Goal: Task Accomplishment & Management: Complete application form

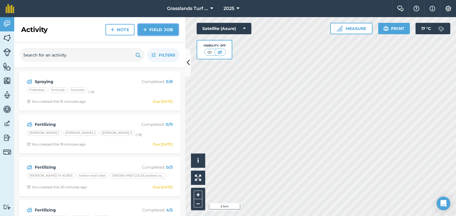
click at [155, 27] on link "Field Job" at bounding box center [158, 29] width 41 height 11
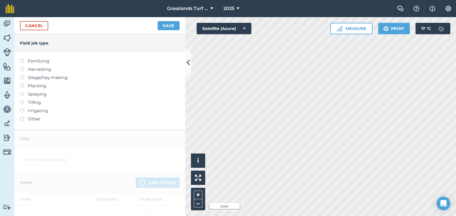
click at [21, 92] on label at bounding box center [24, 92] width 8 height 0
type input "Spraying"
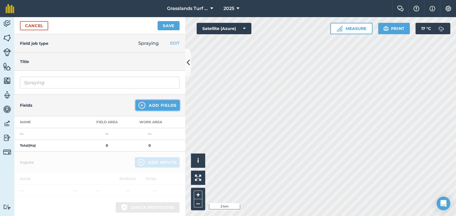
click at [165, 102] on button "Add Fields" at bounding box center [158, 105] width 44 height 10
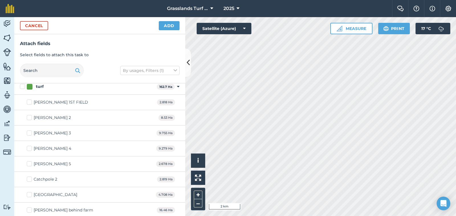
scroll to position [314, 0]
click at [29, 133] on label "[PERSON_NAME] 3" at bounding box center [49, 133] width 44 height 6
click at [29, 133] on input "[PERSON_NAME] 3" at bounding box center [29, 132] width 4 height 4
checkbox input "true"
click at [29, 147] on label "[PERSON_NAME] 4" at bounding box center [49, 148] width 45 height 6
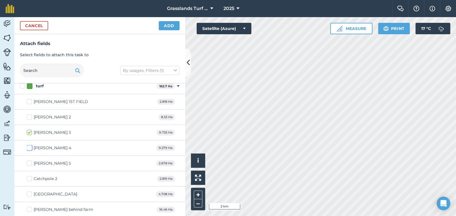
click at [29, 147] on input "[PERSON_NAME] 4" at bounding box center [29, 147] width 4 height 4
checkbox input "true"
click at [177, 24] on button "Add" at bounding box center [169, 25] width 21 height 9
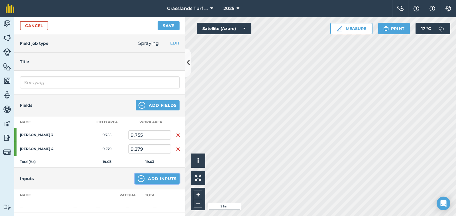
click at [148, 182] on button "Add Inputs" at bounding box center [157, 178] width 45 height 10
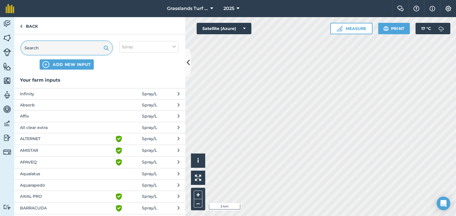
click at [43, 45] on input "text" at bounding box center [66, 48] width 91 height 14
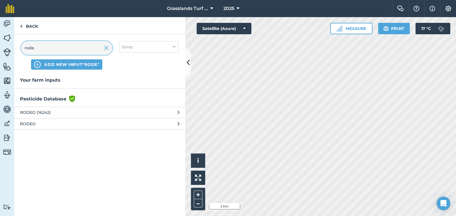
type input "rode"
click at [28, 125] on span "RODEO" at bounding box center [66, 124] width 93 height 6
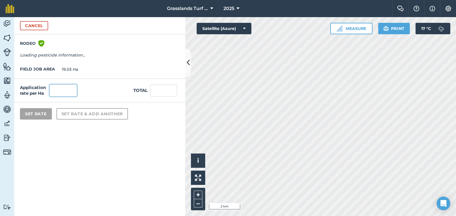
click at [63, 92] on input "text" at bounding box center [63, 90] width 27 height 12
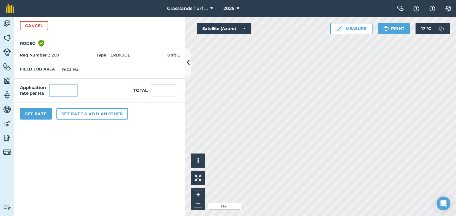
type input "4"
type input "76.12"
click at [60, 89] on input "4" at bounding box center [63, 90] width 27 height 12
type input "3"
type input "57.09"
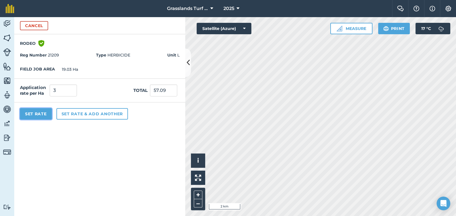
click at [35, 116] on button "Set Rate" at bounding box center [36, 113] width 32 height 11
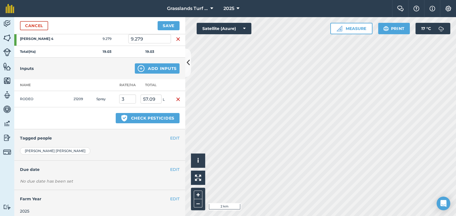
scroll to position [114, 0]
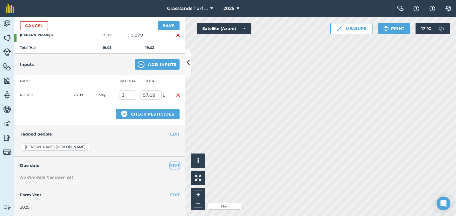
click at [170, 166] on button "EDIT" at bounding box center [174, 165] width 9 height 6
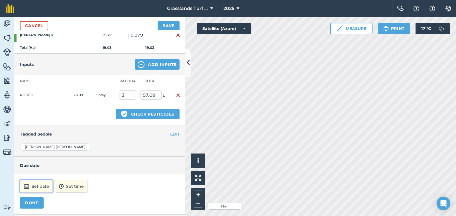
click at [46, 189] on button "Set date" at bounding box center [36, 186] width 33 height 13
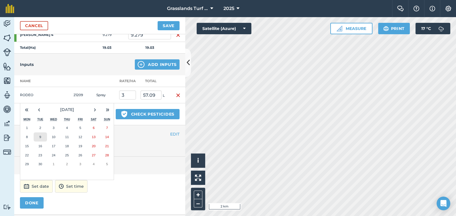
click at [38, 139] on button "9" at bounding box center [40, 136] width 13 height 9
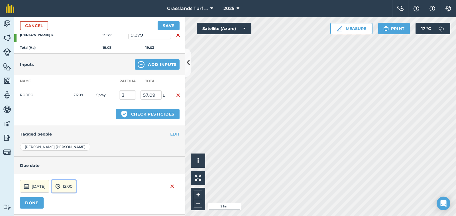
click at [76, 188] on button "12:00" at bounding box center [64, 186] width 25 height 13
click at [78, 162] on button "15:00" at bounding box center [65, 161] width 27 height 9
click at [35, 205] on button "DONE" at bounding box center [32, 202] width 24 height 11
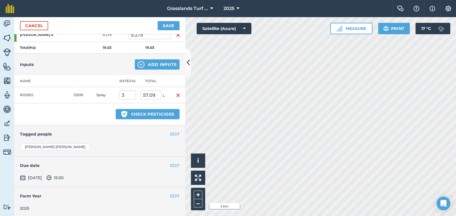
scroll to position [116, 0]
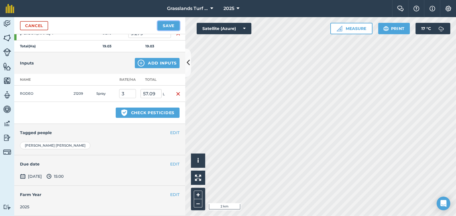
click at [166, 26] on button "Save" at bounding box center [169, 25] width 22 height 9
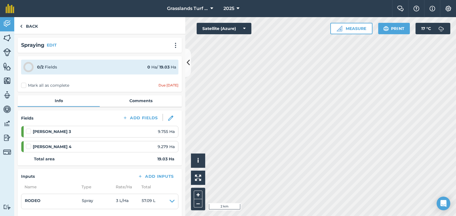
click at [29, 128] on label at bounding box center [29, 128] width 7 height 0
click at [29, 132] on input "checkbox" at bounding box center [28, 130] width 4 height 4
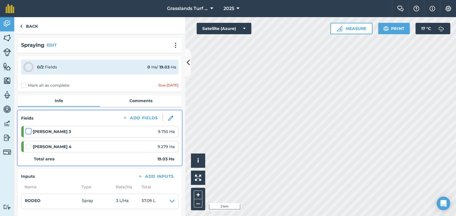
checkbox input "false"
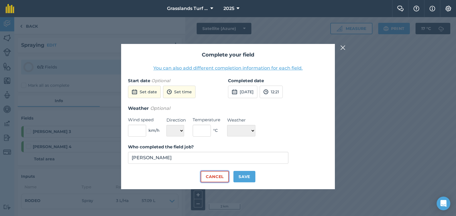
click at [206, 173] on button "Cancel" at bounding box center [215, 176] width 28 height 11
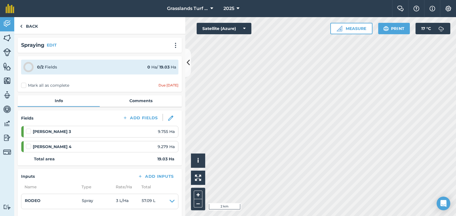
click at [25, 86] on label "Mark all as complete" at bounding box center [45, 85] width 48 height 6
click at [25, 86] on input "Mark all as complete" at bounding box center [23, 84] width 4 height 4
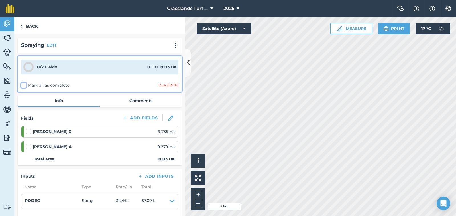
checkbox input "false"
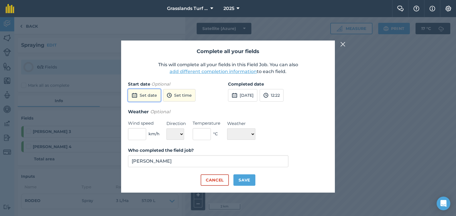
click at [156, 97] on button "Set date" at bounding box center [144, 95] width 33 height 13
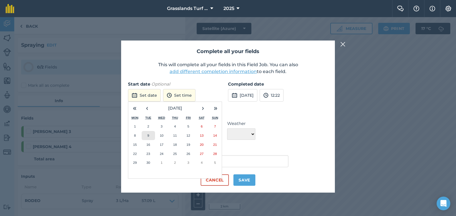
click at [145, 136] on button "9" at bounding box center [148, 135] width 13 height 9
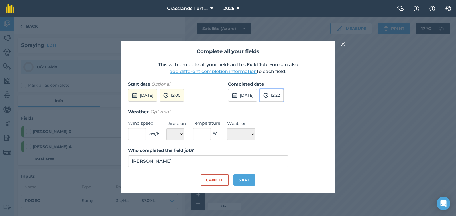
click at [284, 98] on button "12:22" at bounding box center [272, 95] width 24 height 13
click at [157, 94] on button "9th Sep 2025" at bounding box center [142, 95] width 29 height 13
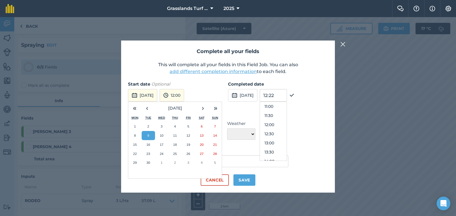
click at [160, 136] on abbr "10" at bounding box center [162, 136] width 4 height 4
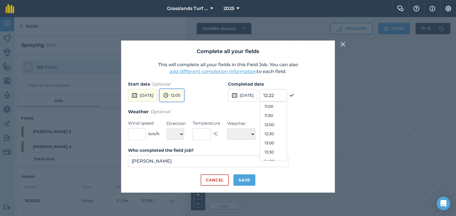
click at [184, 92] on button "12:00" at bounding box center [172, 95] width 25 height 13
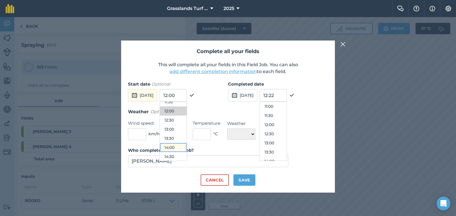
click at [187, 148] on button "14:00" at bounding box center [173, 147] width 27 height 9
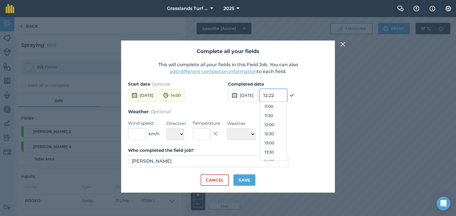
click at [283, 94] on input "12:22" at bounding box center [273, 95] width 27 height 13
click at [287, 96] on input "12:22" at bounding box center [273, 95] width 27 height 13
click at [287, 150] on button "16:00" at bounding box center [273, 152] width 27 height 9
click at [133, 134] on input "text" at bounding box center [137, 134] width 18 height 12
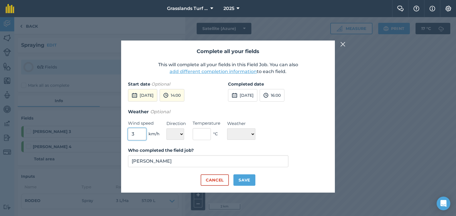
type input "3"
click at [182, 134] on select "N NE E SE S SW W NW" at bounding box center [176, 133] width 18 height 11
select select "SE"
click at [167, 128] on select "N NE E SE S SW W NW" at bounding box center [176, 133] width 18 height 11
click at [200, 132] on input "text" at bounding box center [202, 134] width 18 height 12
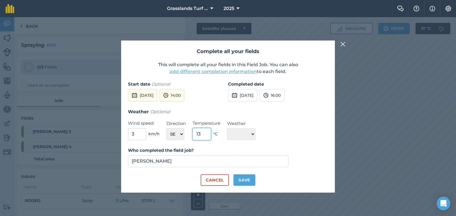
type input "13"
click at [254, 134] on select "☀️ Sunny 🌧 Rainy ⛅️ Cloudy 🌨 Snow ❄️ Icy" at bounding box center [241, 133] width 28 height 11
select select "Sunny"
click at [227, 128] on select "☀️ Sunny 🌧 Rainy ⛅️ Cloudy 🌨 Snow ❄️ Icy" at bounding box center [241, 133] width 28 height 11
click at [243, 181] on button "Save" at bounding box center [245, 179] width 22 height 11
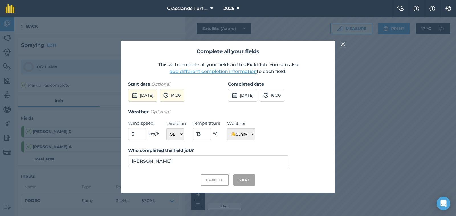
checkbox input "true"
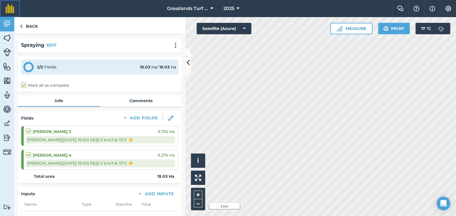
click at [8, 7] on img at bounding box center [10, 8] width 9 height 9
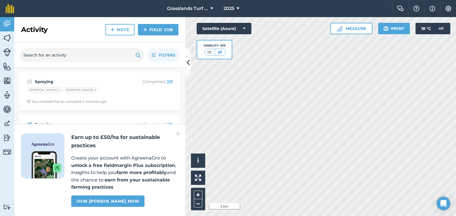
click at [173, 140] on h2 "Earn up to £50/ha for sustainable practices" at bounding box center [124, 141] width 107 height 17
click at [179, 133] on img at bounding box center [177, 133] width 3 height 7
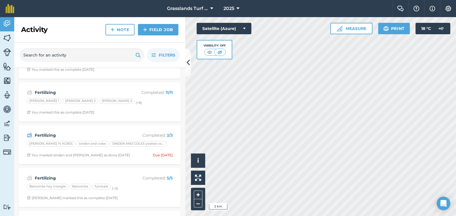
scroll to position [114, 0]
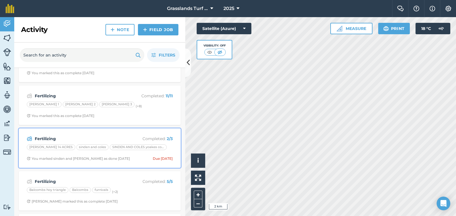
click at [52, 147] on div "[PERSON_NAME] 14 ACRES" at bounding box center [51, 147] width 49 height 6
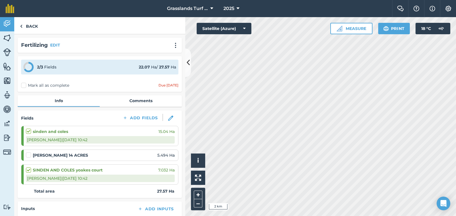
click at [29, 152] on label at bounding box center [29, 152] width 7 height 0
click at [29, 155] on input "checkbox" at bounding box center [28, 154] width 4 height 4
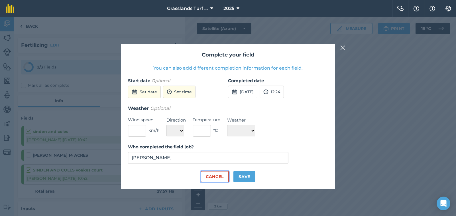
click at [219, 176] on button "Cancel" at bounding box center [215, 176] width 28 height 11
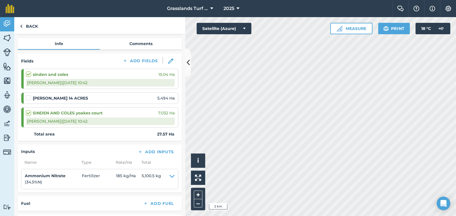
scroll to position [29, 0]
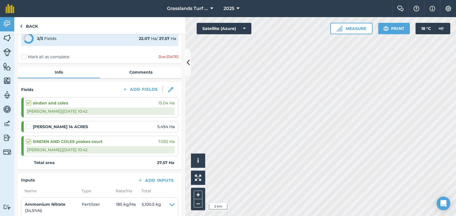
click at [29, 124] on label at bounding box center [29, 124] width 7 height 0
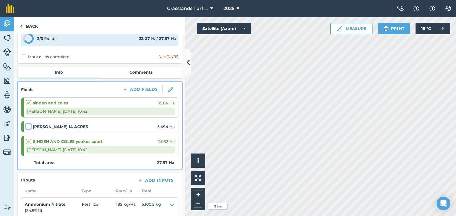
click at [29, 126] on input "checkbox" at bounding box center [28, 126] width 4 height 4
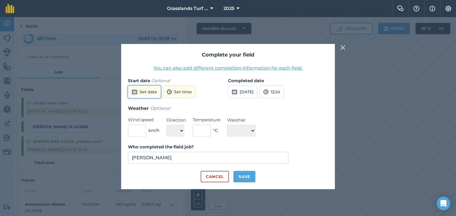
click at [151, 92] on button "Set date" at bounding box center [144, 92] width 33 height 13
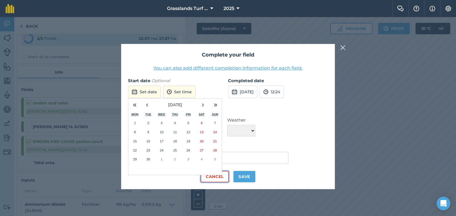
click at [217, 178] on button "Cancel" at bounding box center [215, 176] width 28 height 11
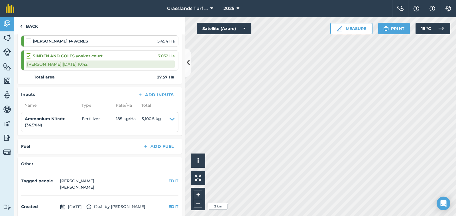
scroll to position [86, 0]
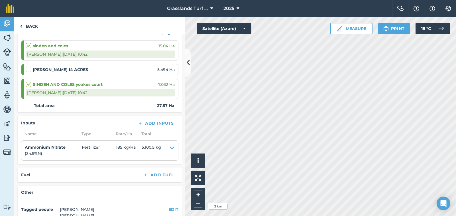
click at [28, 66] on label at bounding box center [29, 66] width 7 height 0
click at [28, 69] on input "checkbox" at bounding box center [28, 68] width 4 height 4
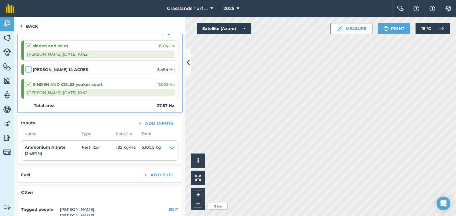
checkbox input "false"
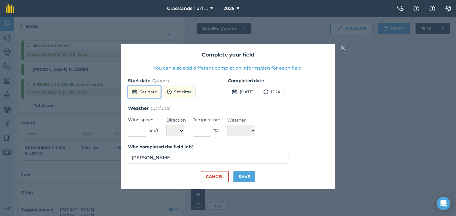
click at [148, 90] on button "Set date" at bounding box center [144, 92] width 33 height 13
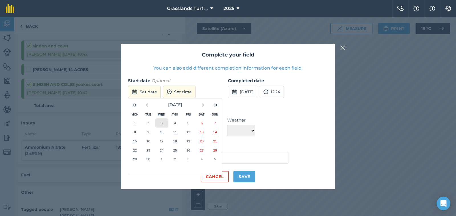
click at [167, 121] on button "3" at bounding box center [161, 122] width 13 height 9
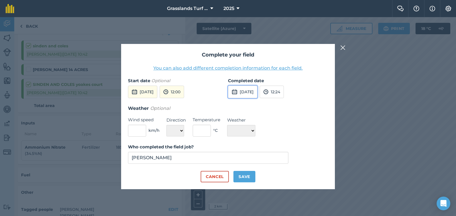
click at [246, 93] on button "[DATE]" at bounding box center [242, 92] width 29 height 13
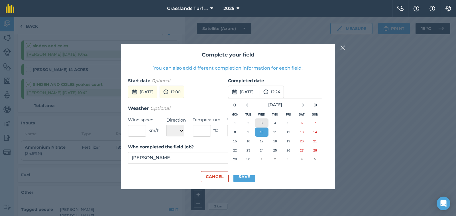
click at [262, 122] on abbr "3" at bounding box center [262, 123] width 2 height 4
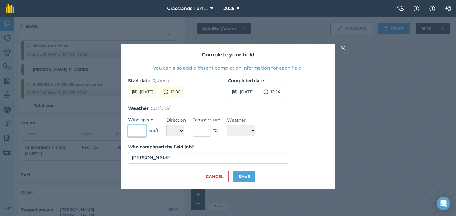
click at [135, 131] on input "text" at bounding box center [137, 131] width 18 height 12
type input "3"
click at [181, 131] on select "N NE E SE S SW W NW" at bounding box center [176, 130] width 18 height 11
select select "SE"
click at [167, 125] on select "N NE E SE S SW W NW" at bounding box center [176, 130] width 18 height 11
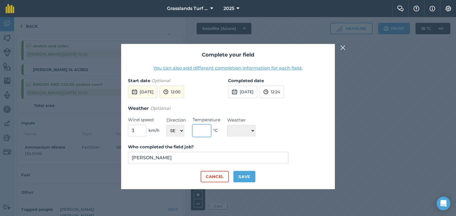
click at [203, 132] on input "text" at bounding box center [202, 131] width 18 height 12
type input "15"
click at [255, 131] on select "☀️ Sunny 🌧 Rainy ⛅️ Cloudy 🌨 Snow ❄️ Icy" at bounding box center [241, 130] width 28 height 11
select select "Cloudy"
click at [227, 125] on select "☀️ Sunny 🌧 Rainy ⛅️ Cloudy 🌨 Snow ❄️ Icy" at bounding box center [241, 130] width 28 height 11
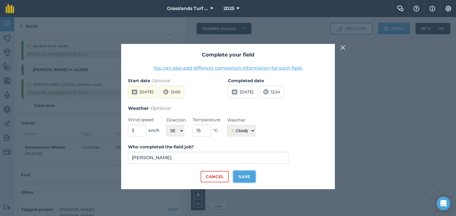
click at [241, 174] on button "Save" at bounding box center [245, 176] width 22 height 11
checkbox input "true"
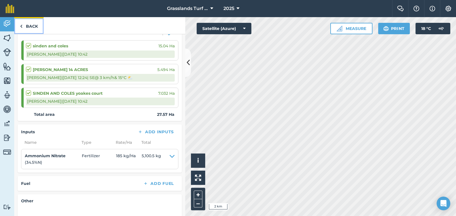
click at [33, 26] on link "Back" at bounding box center [28, 25] width 29 height 17
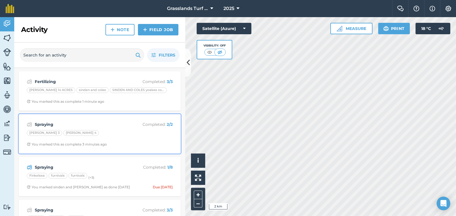
click at [41, 133] on div "[PERSON_NAME] 3" at bounding box center [44, 133] width 35 height 6
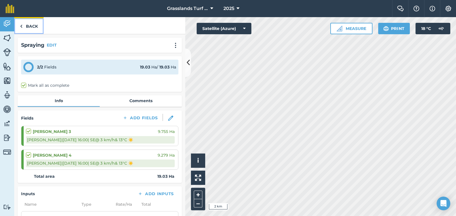
click at [26, 25] on link "Back" at bounding box center [28, 25] width 29 height 17
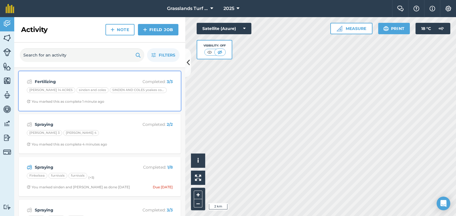
click at [38, 92] on div "[PERSON_NAME] 14 ACRES" at bounding box center [51, 90] width 49 height 6
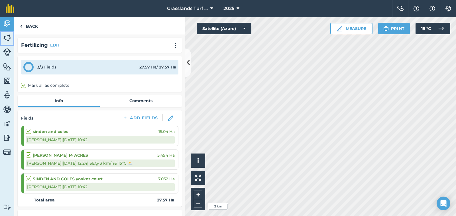
click at [7, 37] on img at bounding box center [7, 38] width 8 height 9
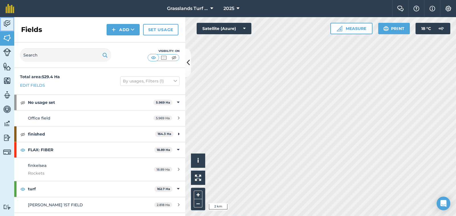
click at [5, 23] on img at bounding box center [7, 23] width 8 height 9
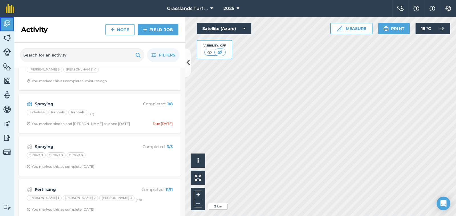
scroll to position [86, 0]
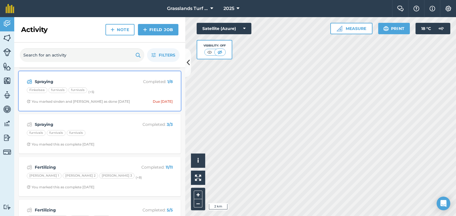
click at [56, 88] on div "furnivals" at bounding box center [58, 90] width 19 height 6
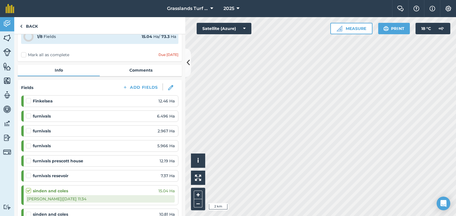
scroll to position [29, 0]
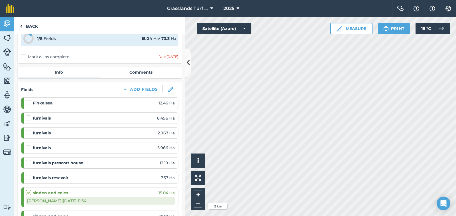
click at [28, 100] on label at bounding box center [29, 100] width 7 height 0
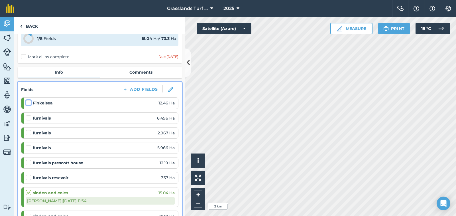
click at [28, 103] on input "checkbox" at bounding box center [28, 102] width 4 height 4
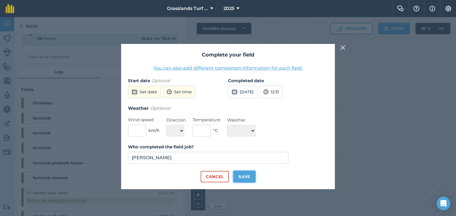
click at [241, 176] on button "Save" at bounding box center [245, 176] width 22 height 11
checkbox input "true"
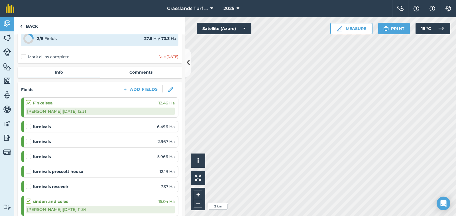
click at [30, 168] on label at bounding box center [29, 168] width 7 height 0
click at [30, 171] on input "checkbox" at bounding box center [28, 170] width 4 height 4
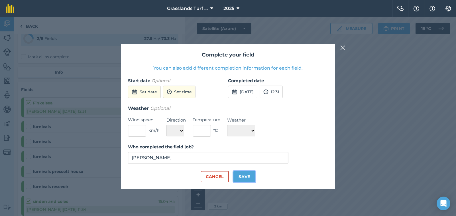
click at [248, 177] on button "Save" at bounding box center [245, 176] width 22 height 11
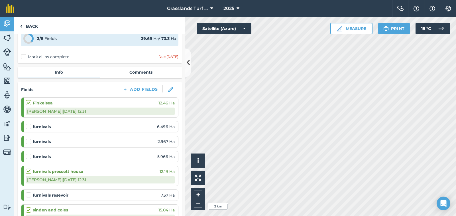
checkbox input "true"
click at [29, 192] on label at bounding box center [29, 192] width 7 height 0
click at [29, 196] on input "checkbox" at bounding box center [28, 194] width 4 height 4
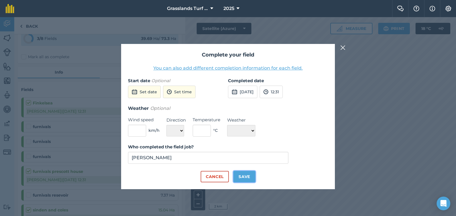
click at [250, 178] on button "Save" at bounding box center [245, 176] width 22 height 11
checkbox input "true"
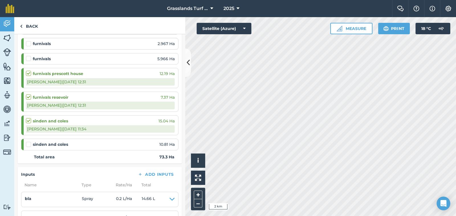
scroll to position [143, 0]
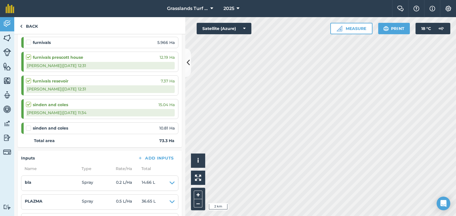
click at [29, 125] on label at bounding box center [29, 125] width 7 height 0
click at [29, 128] on input "checkbox" at bounding box center [28, 127] width 4 height 4
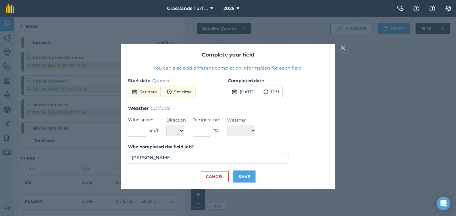
click at [240, 175] on button "Save" at bounding box center [245, 176] width 22 height 11
checkbox input "true"
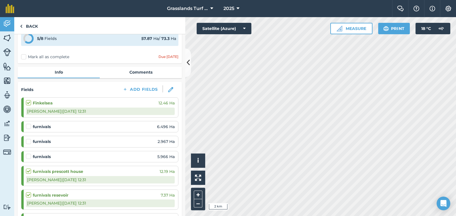
scroll to position [0, 0]
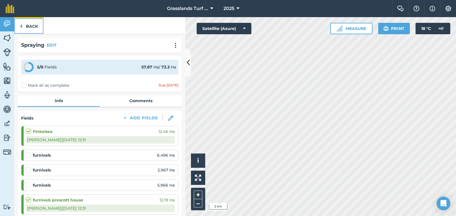
click at [29, 27] on link "Back" at bounding box center [28, 25] width 29 height 17
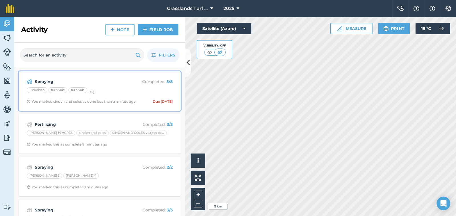
click at [37, 89] on div "Finkelsea" at bounding box center [37, 90] width 21 height 6
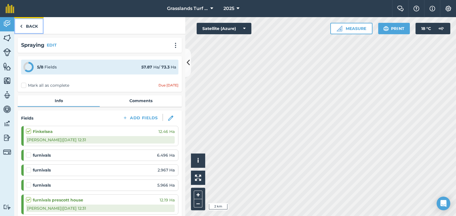
click at [33, 28] on link "Back" at bounding box center [28, 25] width 29 height 17
